Goal: Check status: Check status

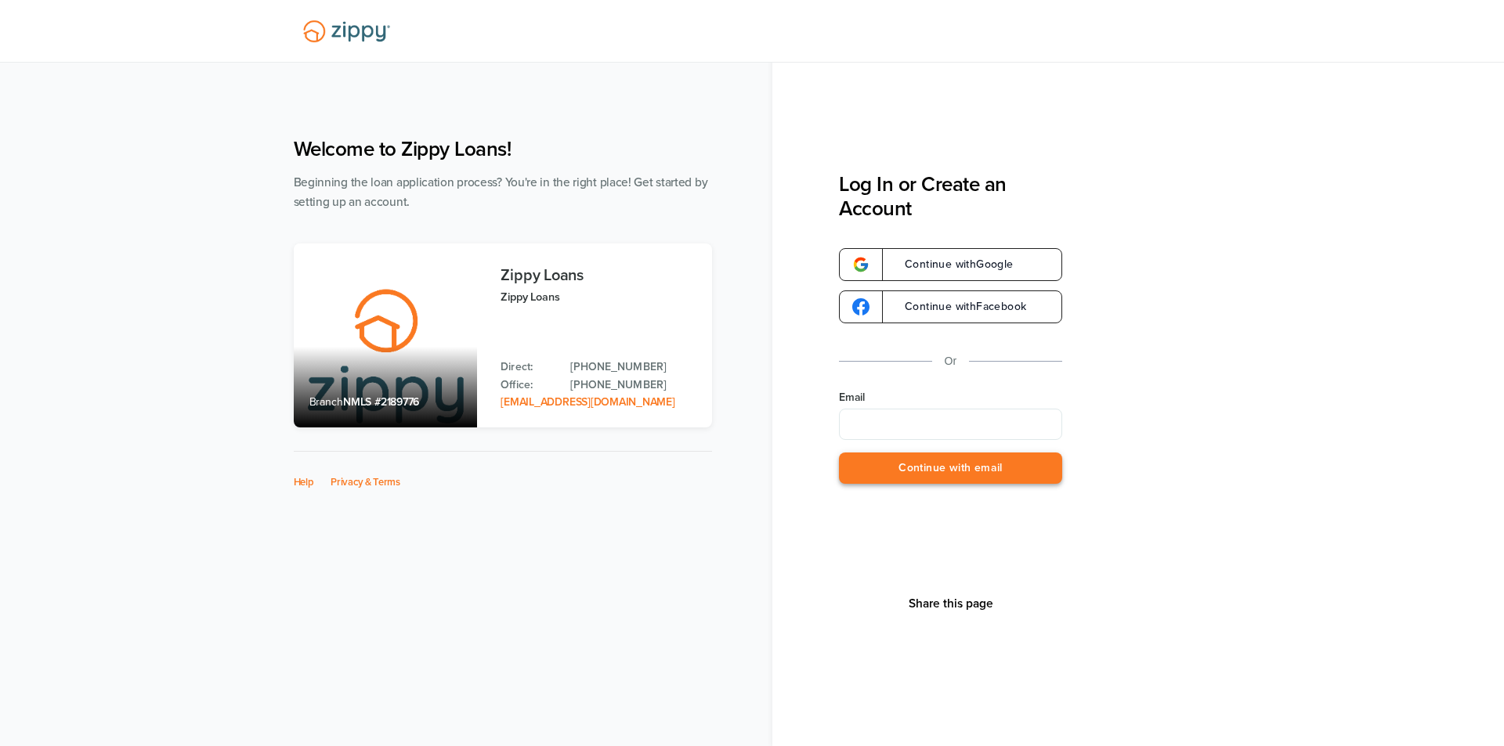
type input "**********"
click at [987, 470] on button "Continue with email" at bounding box center [950, 469] width 223 height 32
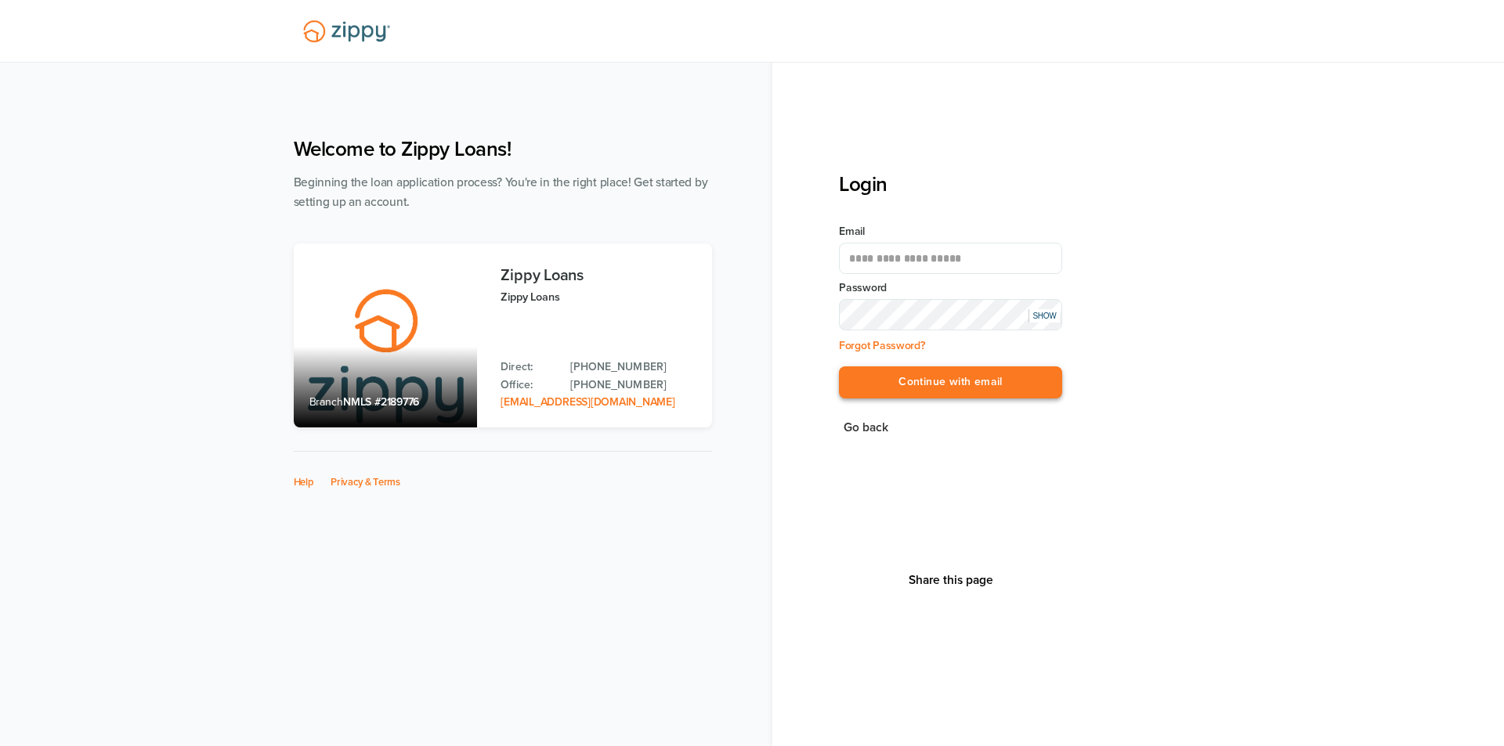
click at [952, 381] on button "Continue with email" at bounding box center [950, 383] width 223 height 32
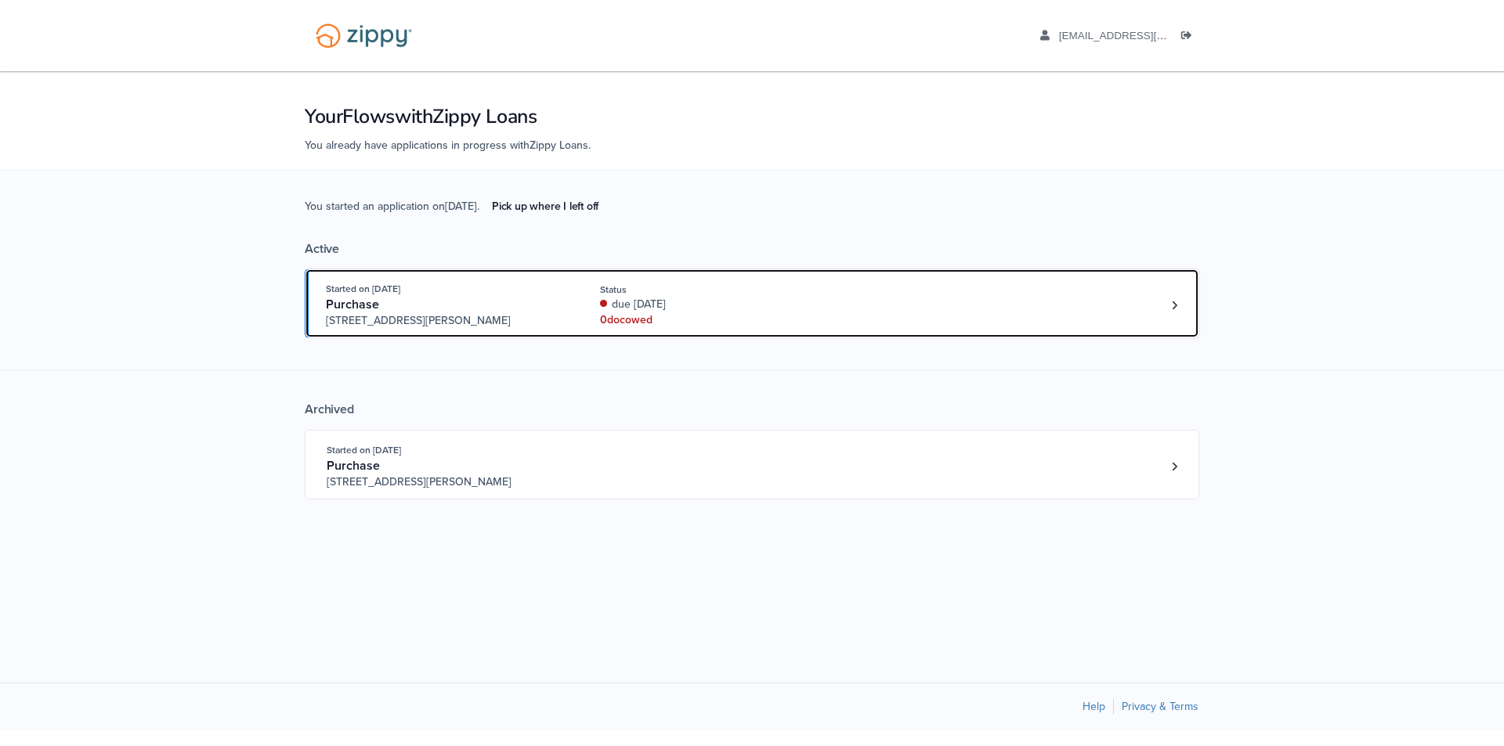
click at [807, 273] on link "Started on [DATE] Purchase [STREET_ADDRESS][PERSON_NAME] Status due [DATE] 0 do…" at bounding box center [752, 304] width 894 height 70
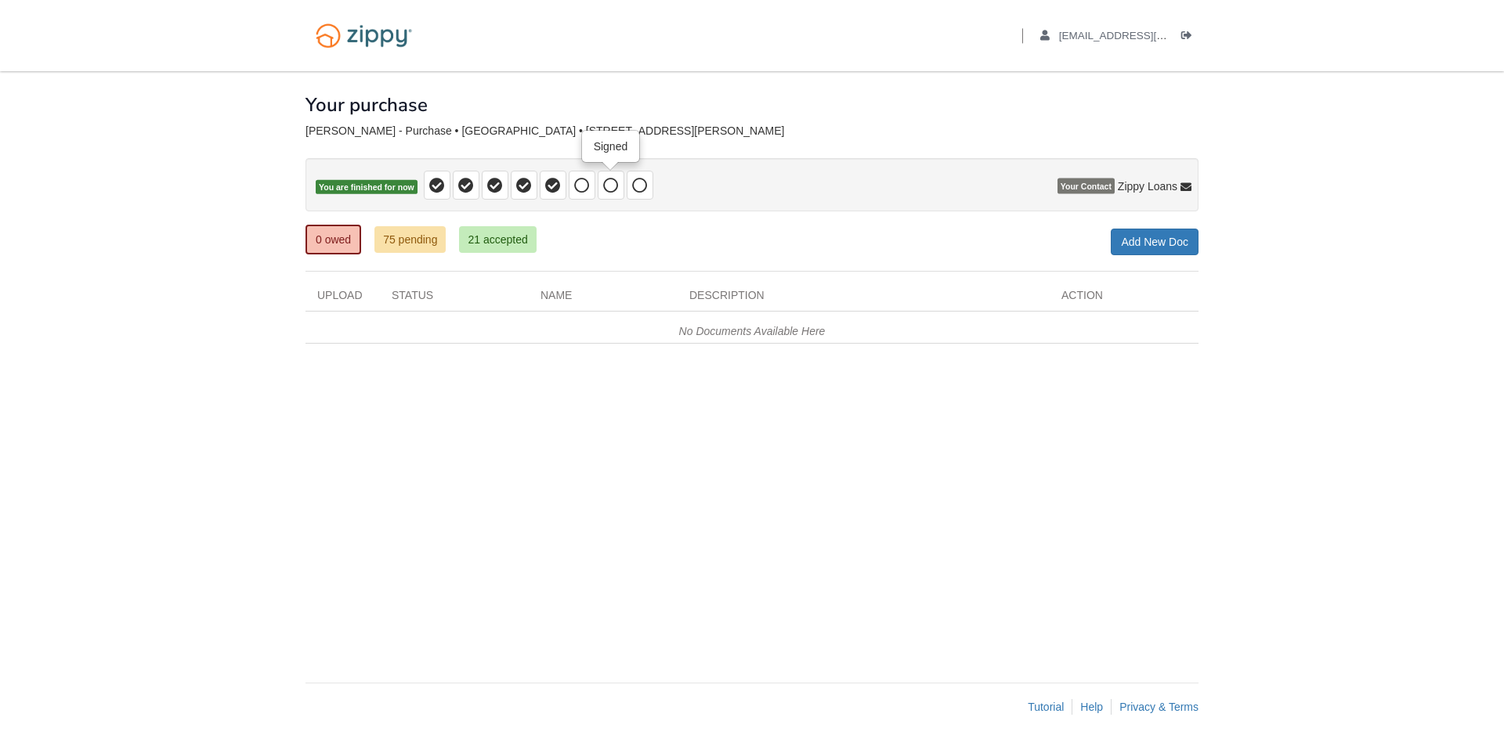
click at [618, 190] on icon at bounding box center [611, 186] width 16 height 16
click at [645, 185] on icon at bounding box center [640, 186] width 16 height 16
